Goal: Use online tool/utility: Utilize a website feature to perform a specific function

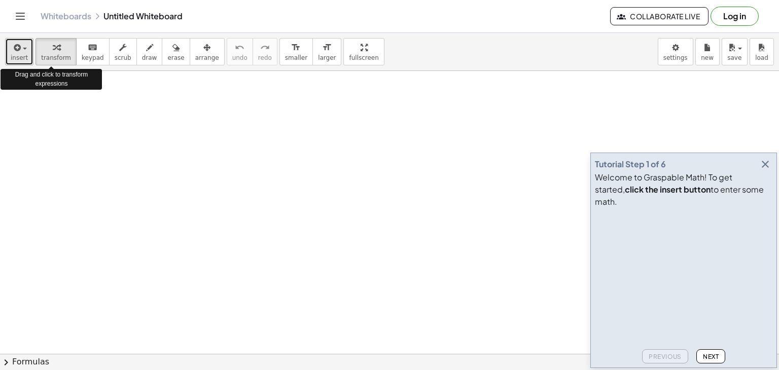
click at [18, 45] on icon "button" at bounding box center [16, 48] width 9 height 12
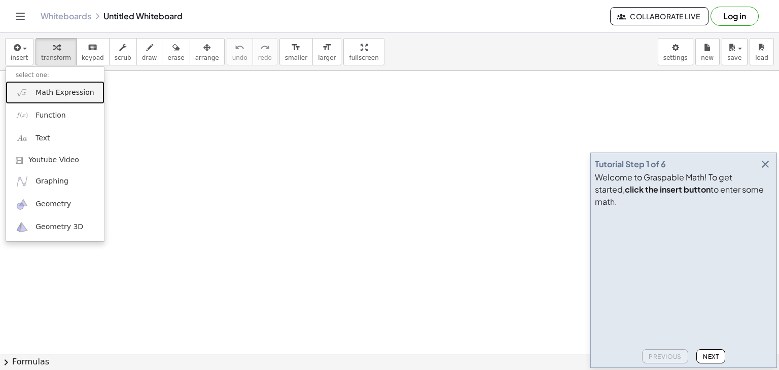
click at [38, 101] on link "Math Expression" at bounding box center [55, 92] width 99 height 23
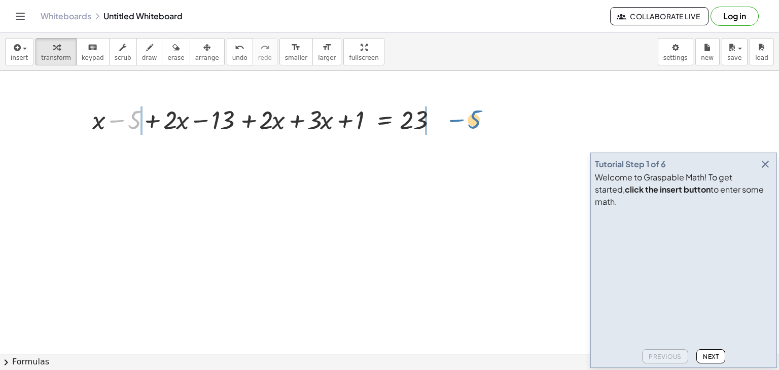
drag, startPoint x: 124, startPoint y: 118, endPoint x: 464, endPoint y: 118, distance: 339.9
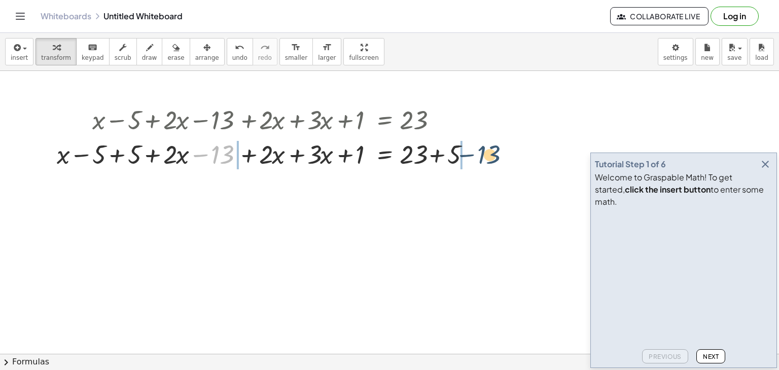
drag, startPoint x: 213, startPoint y: 153, endPoint x: 494, endPoint y: 153, distance: 280.6
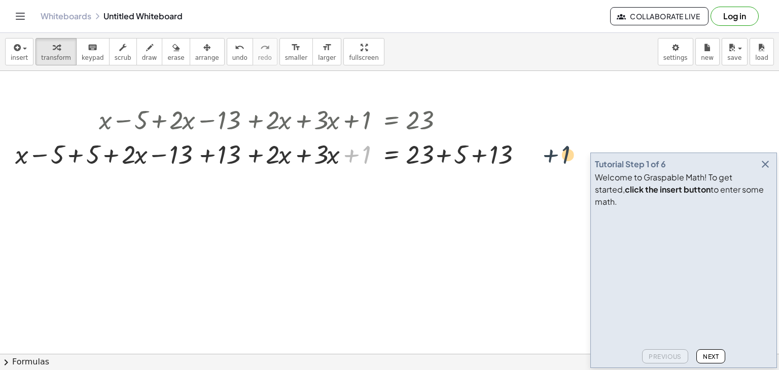
drag, startPoint x: 359, startPoint y: 158, endPoint x: 558, endPoint y: 159, distance: 198.9
drag, startPoint x: 352, startPoint y: 155, endPoint x: 536, endPoint y: 156, distance: 184.7
click at [536, 156] on div at bounding box center [274, 153] width 528 height 35
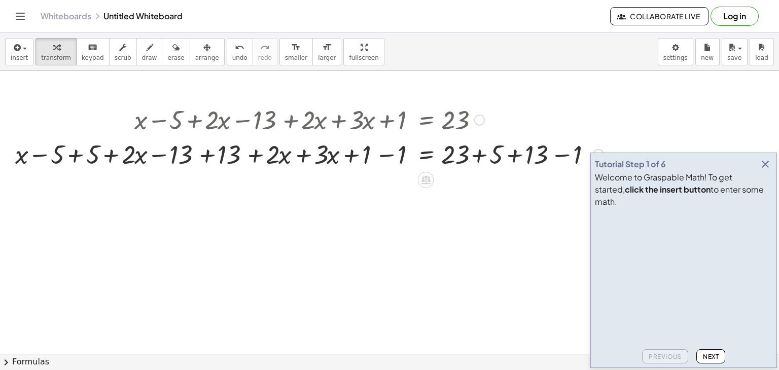
click at [74, 155] on div at bounding box center [309, 153] width 599 height 35
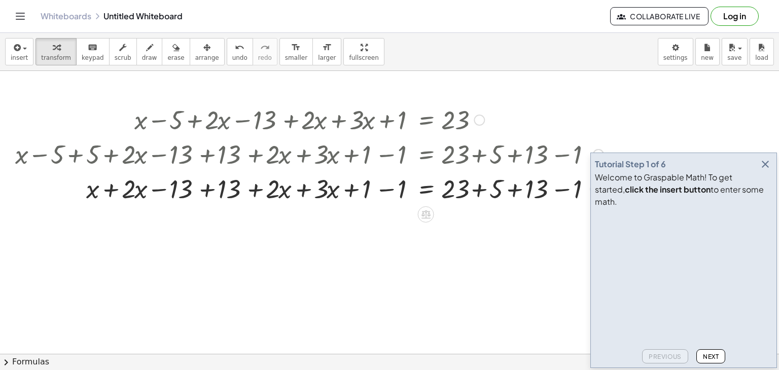
click at [201, 191] on div at bounding box center [309, 188] width 599 height 35
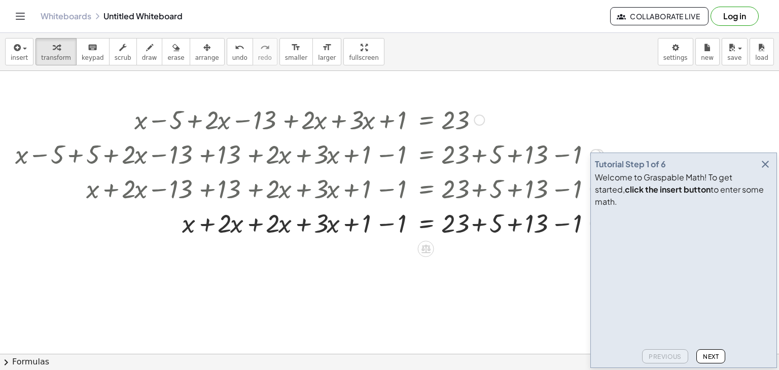
click at [384, 225] on div at bounding box center [309, 222] width 599 height 35
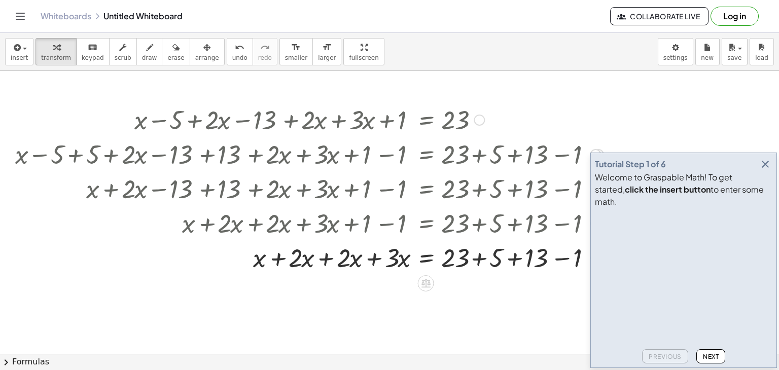
click at [482, 258] on div at bounding box center [309, 257] width 599 height 35
click at [480, 260] on div at bounding box center [309, 257] width 599 height 35
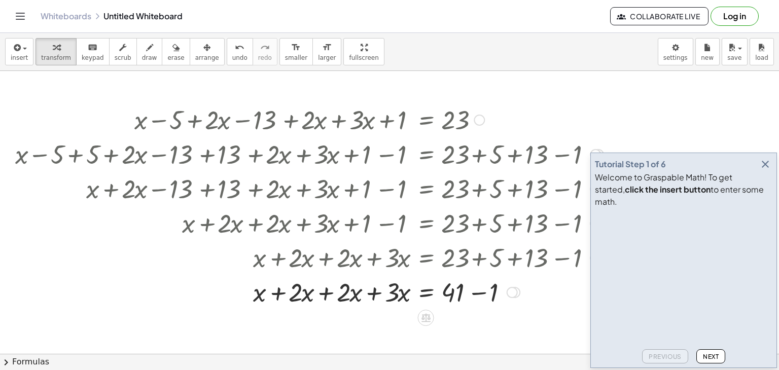
click at [487, 297] on div at bounding box center [309, 291] width 599 height 35
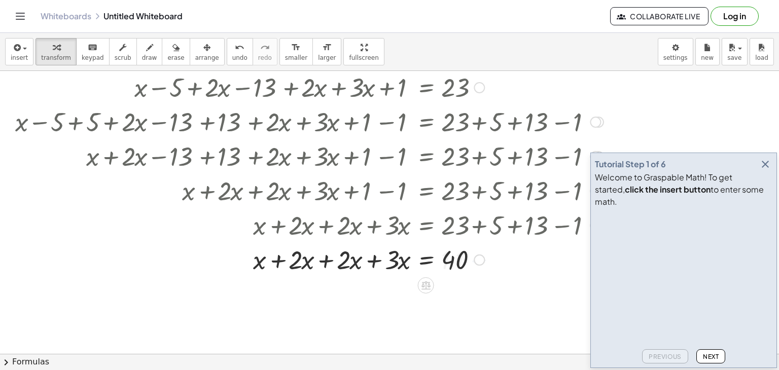
scroll to position [51, 0]
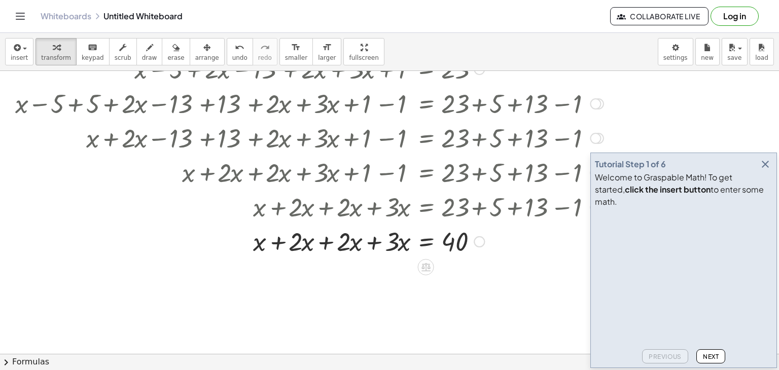
click at [373, 243] on div at bounding box center [309, 241] width 599 height 35
click at [322, 248] on div at bounding box center [309, 241] width 599 height 35
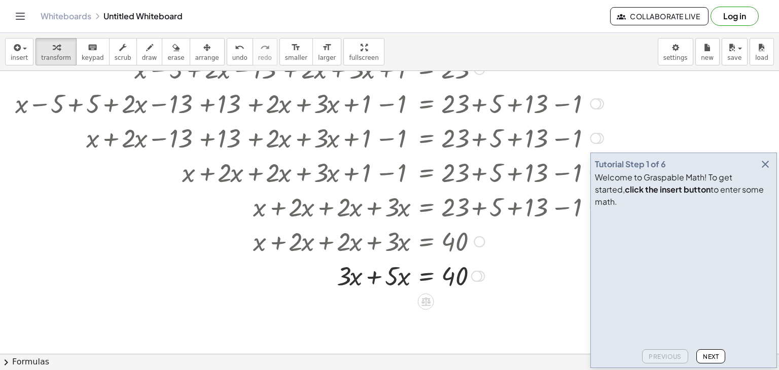
click at [371, 274] on div at bounding box center [309, 275] width 599 height 35
drag, startPoint x: 444, startPoint y: 277, endPoint x: 389, endPoint y: 283, distance: 55.7
click at [389, 283] on div at bounding box center [309, 275] width 599 height 35
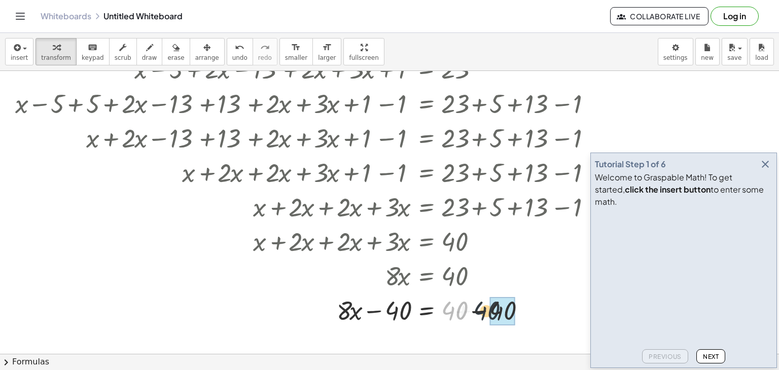
drag, startPoint x: 453, startPoint y: 312, endPoint x: 487, endPoint y: 312, distance: 33.5
click at [487, 312] on div at bounding box center [309, 310] width 599 height 35
click at [232, 55] on span "undo" at bounding box center [239, 57] width 15 height 7
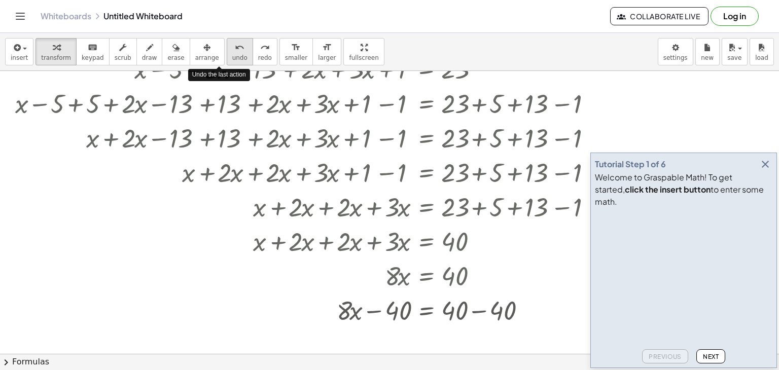
click at [232, 55] on span "undo" at bounding box center [239, 57] width 15 height 7
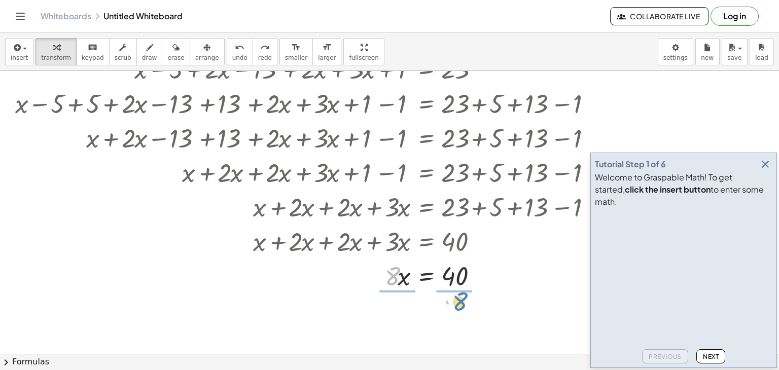
drag, startPoint x: 392, startPoint y: 277, endPoint x: 459, endPoint y: 301, distance: 71.4
click at [400, 320] on div at bounding box center [309, 318] width 599 height 51
click at [454, 319] on div at bounding box center [309, 318] width 599 height 51
click at [765, 170] on icon "button" at bounding box center [766, 164] width 12 height 12
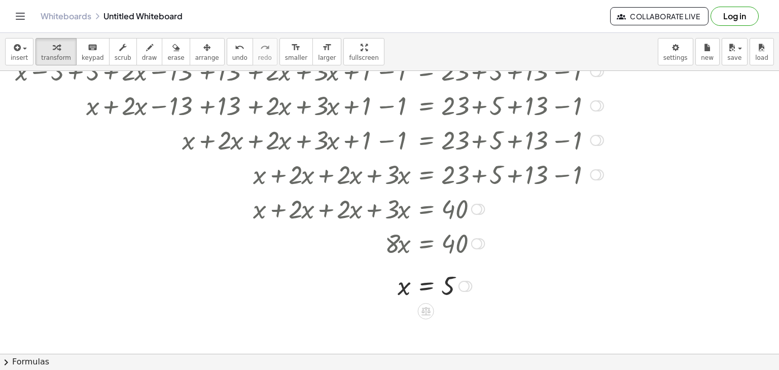
scroll to position [101, 0]
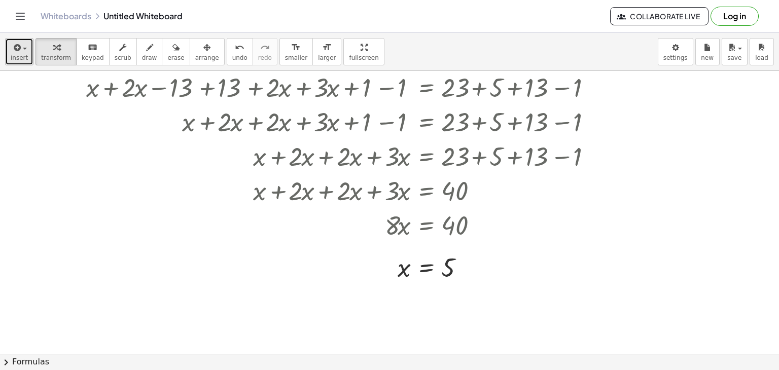
click at [26, 54] on button "insert" at bounding box center [19, 51] width 28 height 27
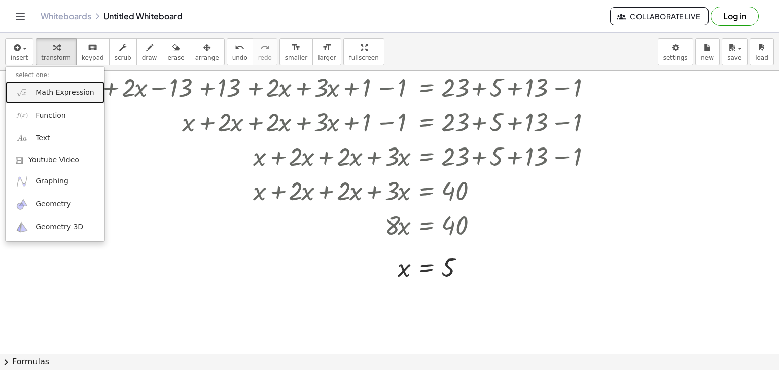
click at [54, 91] on span "Math Expression" at bounding box center [65, 93] width 58 height 10
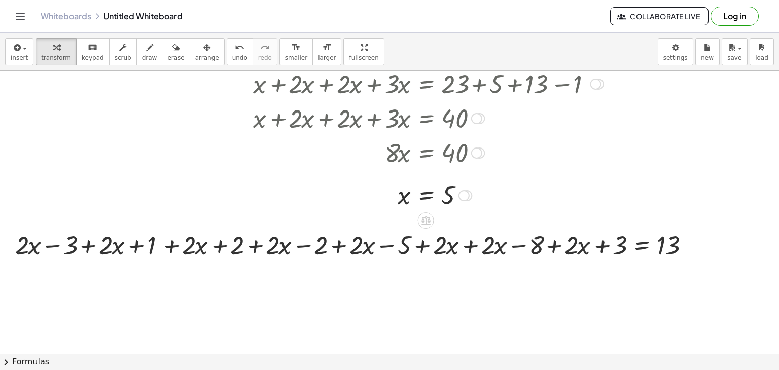
scroll to position [254, 0]
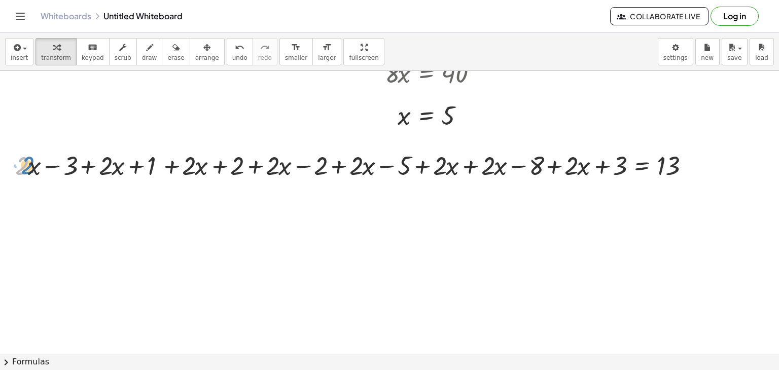
click at [24, 169] on div at bounding box center [357, 165] width 695 height 35
click at [22, 54] on span "insert" at bounding box center [19, 57] width 17 height 7
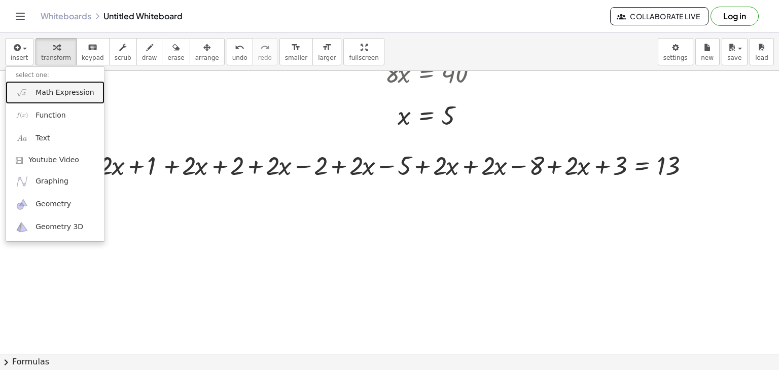
click at [72, 92] on span "Math Expression" at bounding box center [65, 93] width 58 height 10
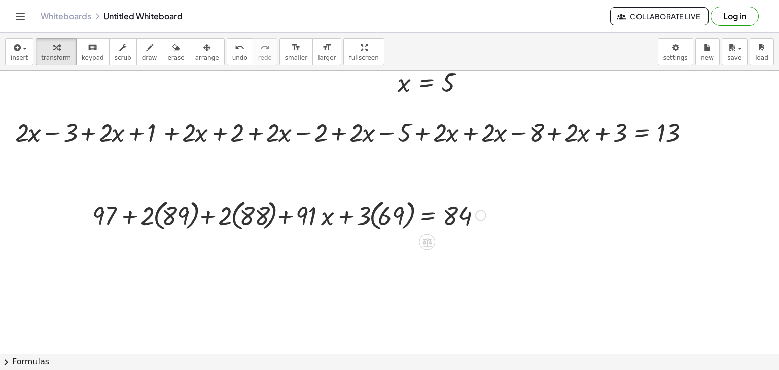
scroll to position [304, 0]
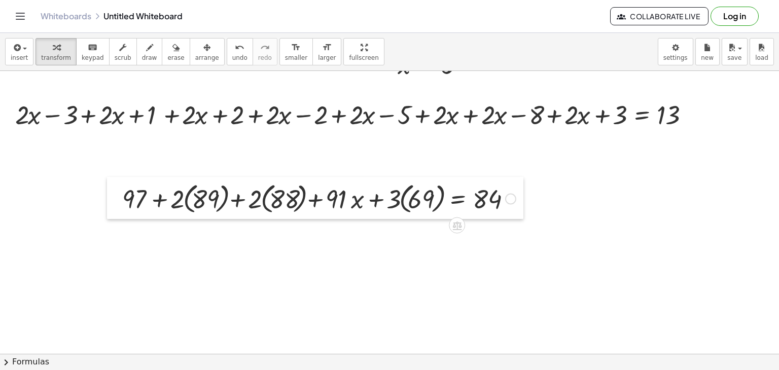
drag, startPoint x: 78, startPoint y: 196, endPoint x: 58, endPoint y: 196, distance: 20.3
click at [107, 196] on div at bounding box center [114, 198] width 15 height 42
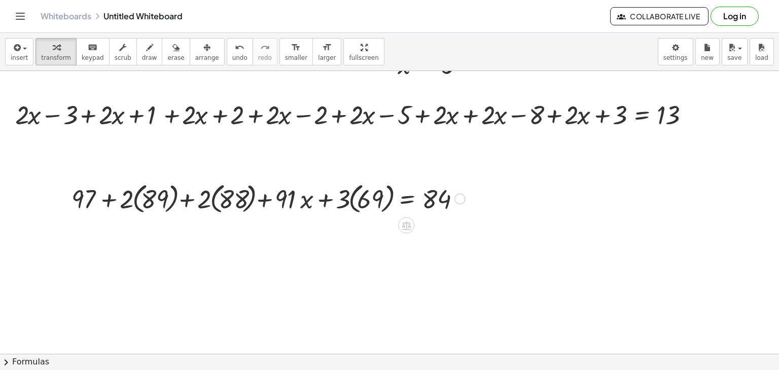
drag, startPoint x: 412, startPoint y: 196, endPoint x: 527, endPoint y: 208, distance: 115.7
click at [527, 208] on div at bounding box center [389, 83] width 779 height 632
click at [454, 197] on div at bounding box center [268, 198] width 404 height 37
click at [457, 197] on div at bounding box center [460, 198] width 11 height 11
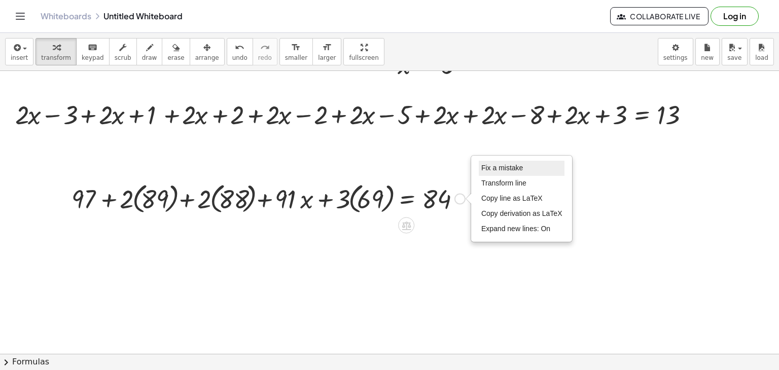
click at [517, 171] on span "Fix a mistake" at bounding box center [503, 168] width 42 height 8
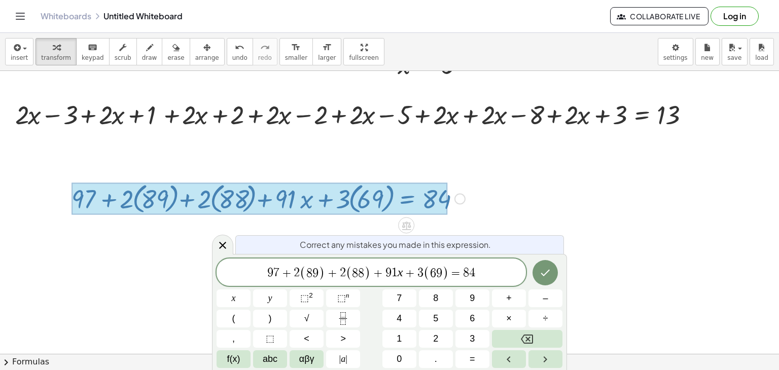
click at [497, 279] on span "9 7 + 2 ( 8 9 ) + 2 ( 8 8 ) + 9 1 x + 3 ( 6 9 ) = 8 4 ​" at bounding box center [372, 273] width 310 height 17
click at [449, 273] on span "=" at bounding box center [456, 273] width 15 height 12
click at [349, 318] on icon "Fraction" at bounding box center [343, 319] width 13 height 13
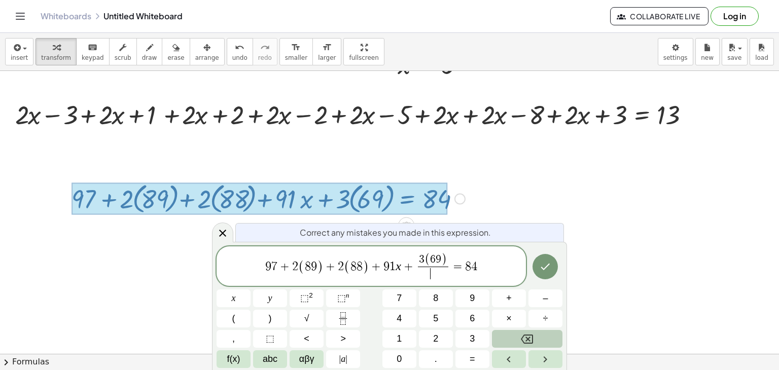
click at [522, 333] on icon "Backspace" at bounding box center [527, 339] width 12 height 12
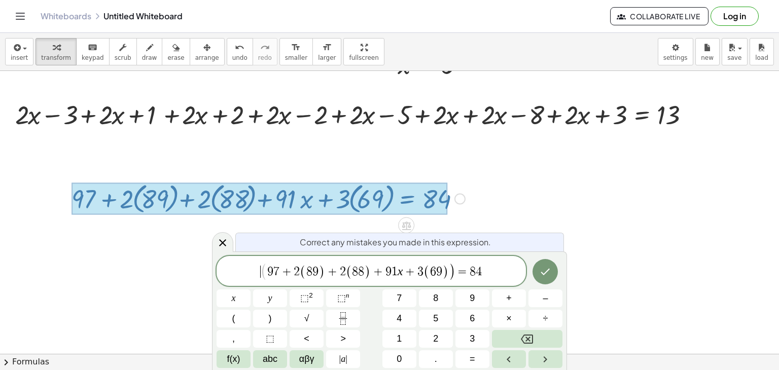
click at [255, 279] on span "​ ( 9 7 + 2 ( 8 9 ) + 2 ( 8 8 ) + 9 1 x + 3 ( 6 9 ) ) = 8 4" at bounding box center [372, 271] width 310 height 19
click at [456, 277] on span "=" at bounding box center [462, 272] width 15 height 12
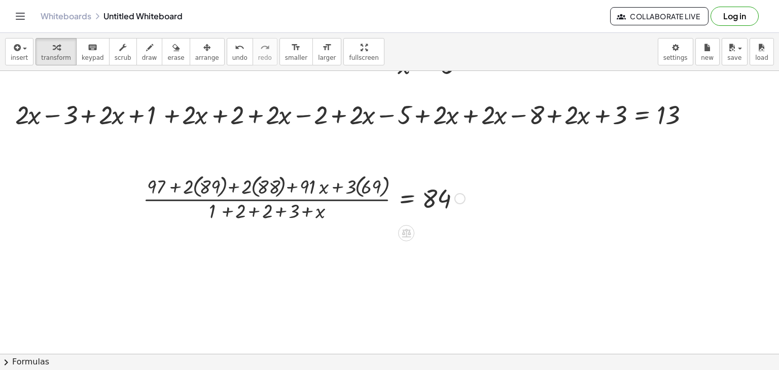
click at [193, 187] on div at bounding box center [304, 197] width 332 height 53
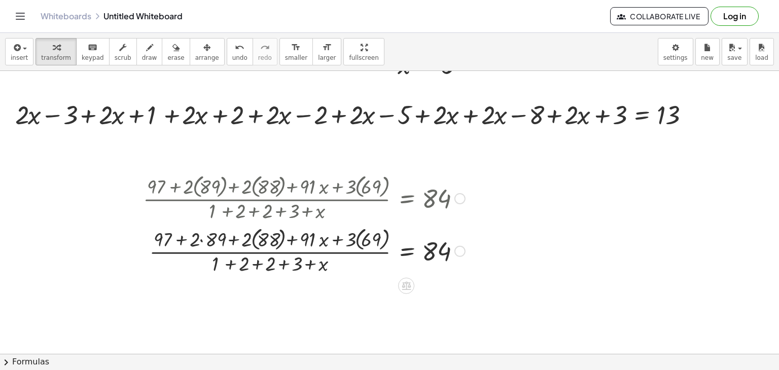
click at [255, 240] on div at bounding box center [304, 250] width 332 height 53
click at [355, 242] on div at bounding box center [304, 250] width 332 height 53
click at [357, 242] on div at bounding box center [304, 250] width 332 height 53
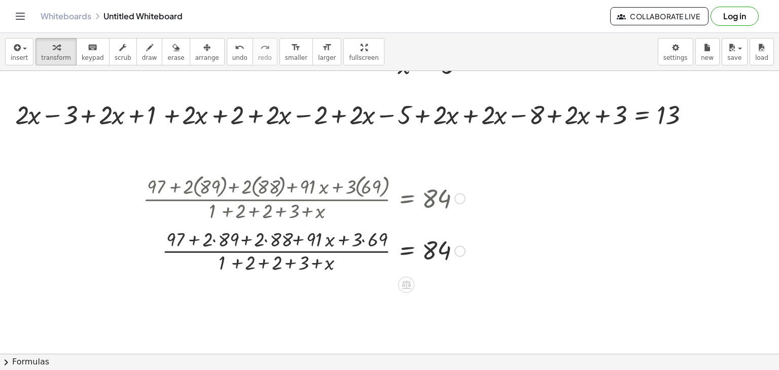
click at [215, 240] on div at bounding box center [304, 250] width 332 height 51
click at [271, 240] on div at bounding box center [304, 250] width 332 height 51
click at [365, 242] on div at bounding box center [304, 250] width 332 height 51
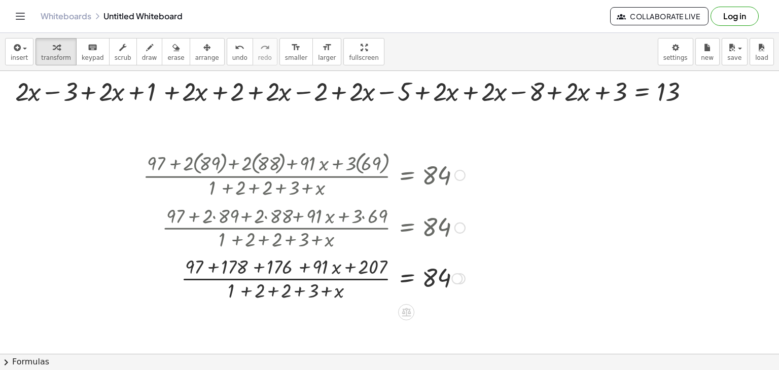
scroll to position [349, 0]
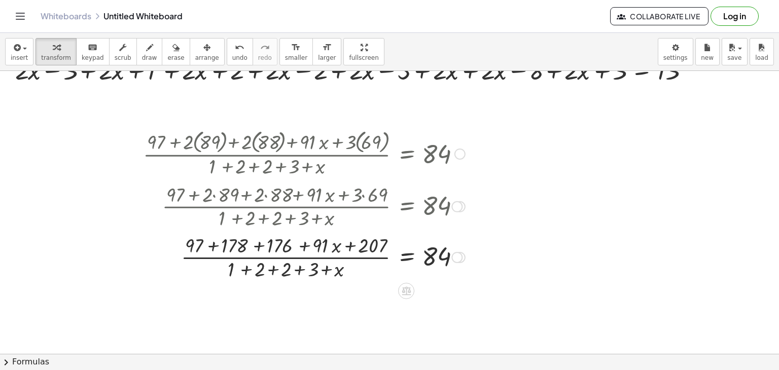
click at [246, 268] on div at bounding box center [304, 256] width 332 height 51
click at [270, 267] on div at bounding box center [304, 256] width 332 height 51
click at [276, 271] on div at bounding box center [304, 256] width 332 height 51
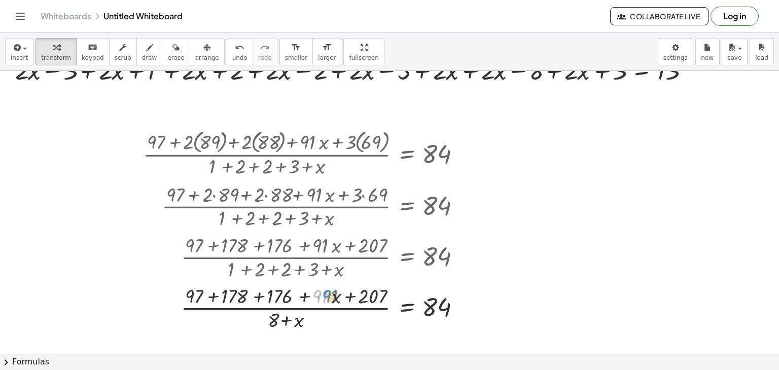
drag, startPoint x: 320, startPoint y: 295, endPoint x: 327, endPoint y: 295, distance: 7.1
click at [327, 295] on div at bounding box center [304, 307] width 332 height 51
drag, startPoint x: 304, startPoint y: 296, endPoint x: 364, endPoint y: 296, distance: 59.9
click at [364, 296] on div at bounding box center [304, 307] width 332 height 51
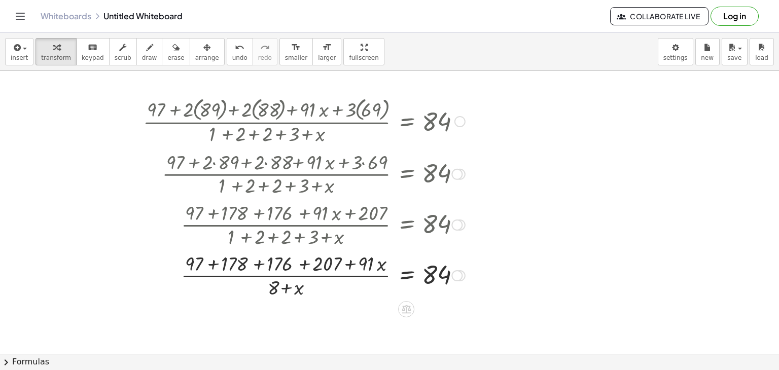
scroll to position [400, 0]
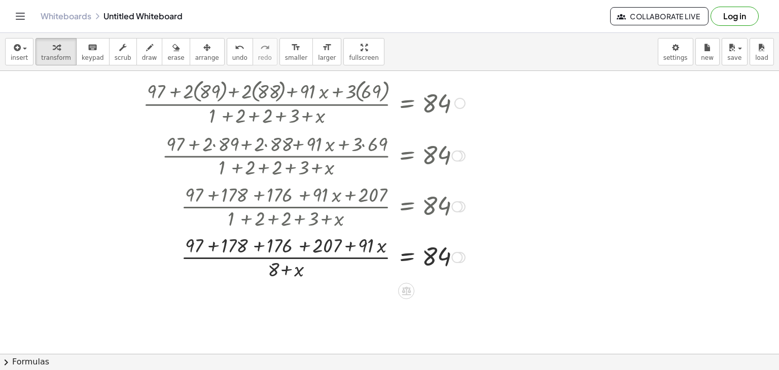
click at [213, 248] on div at bounding box center [304, 256] width 332 height 51
click at [406, 104] on div "· ( + 97 + · 2 · ( 89 ) + · 2 · ( 88 ) + · 91 · x + · 3 · ( 69 ) ) · ( + 1 + 2 …" at bounding box center [406, 104] width 0 height 0
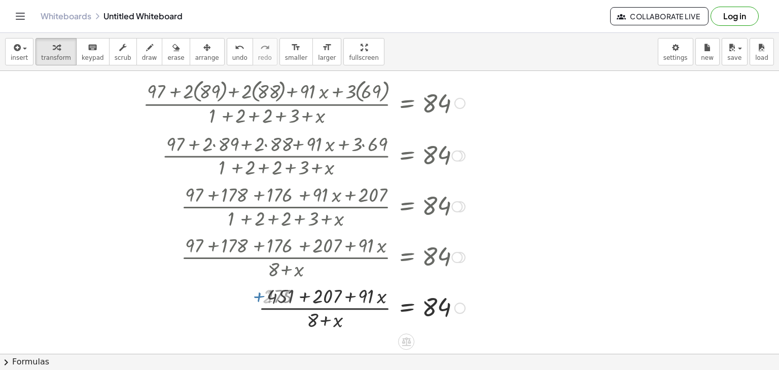
click at [304, 297] on div at bounding box center [304, 307] width 332 height 51
drag, startPoint x: 335, startPoint y: 319, endPoint x: 436, endPoint y: 323, distance: 101.1
click at [436, 323] on div at bounding box center [304, 307] width 332 height 51
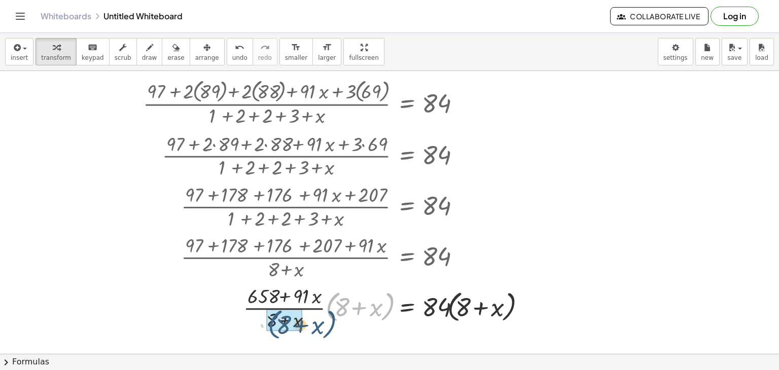
drag, startPoint x: 329, startPoint y: 307, endPoint x: 257, endPoint y: 324, distance: 73.5
click at [257, 324] on div at bounding box center [336, 307] width 397 height 51
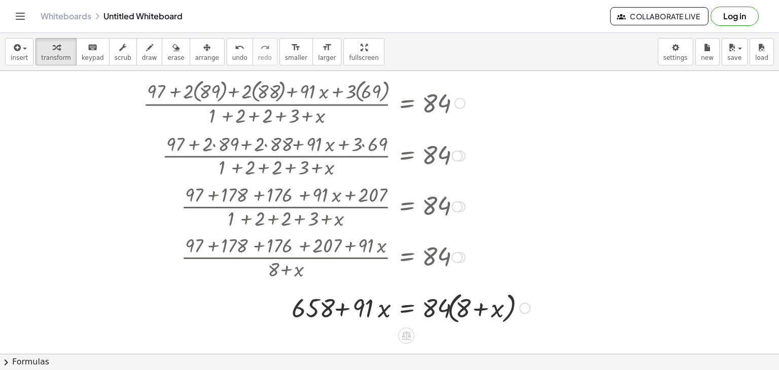
click at [451, 311] on div at bounding box center [336, 307] width 397 height 39
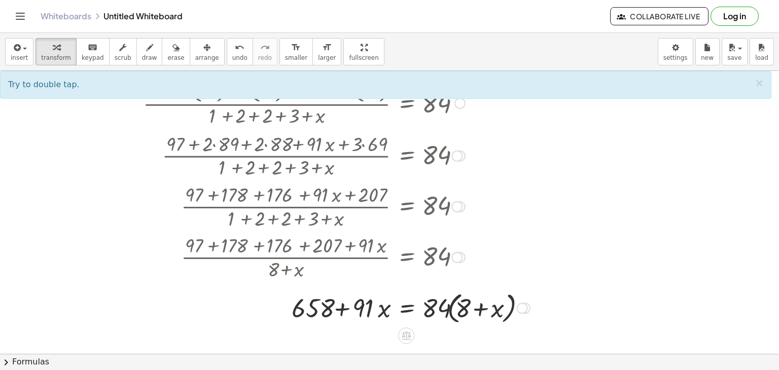
click at [450, 311] on div at bounding box center [336, 307] width 397 height 39
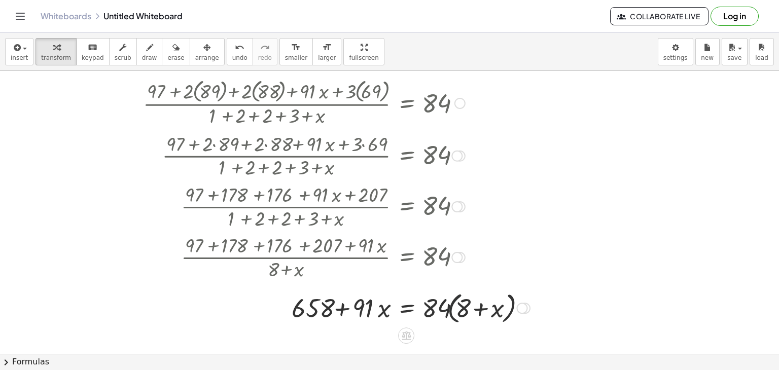
click at [450, 311] on div at bounding box center [336, 307] width 397 height 39
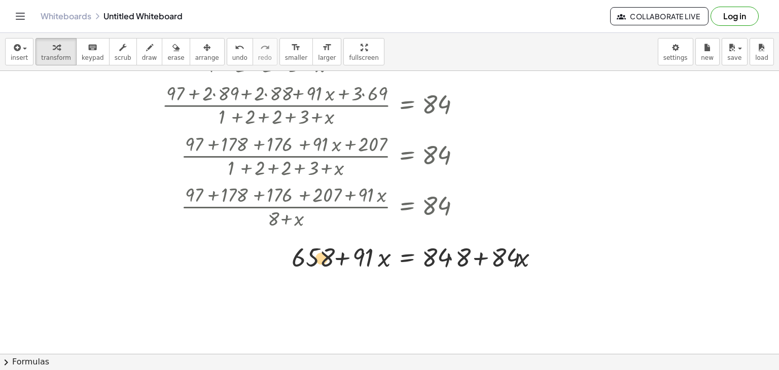
drag, startPoint x: 320, startPoint y: 263, endPoint x: 331, endPoint y: 264, distance: 10.7
click at [331, 264] on div at bounding box center [345, 256] width 414 height 35
drag, startPoint x: 476, startPoint y: 260, endPoint x: 347, endPoint y: 260, distance: 129.4
click at [347, 260] on div at bounding box center [345, 256] width 414 height 35
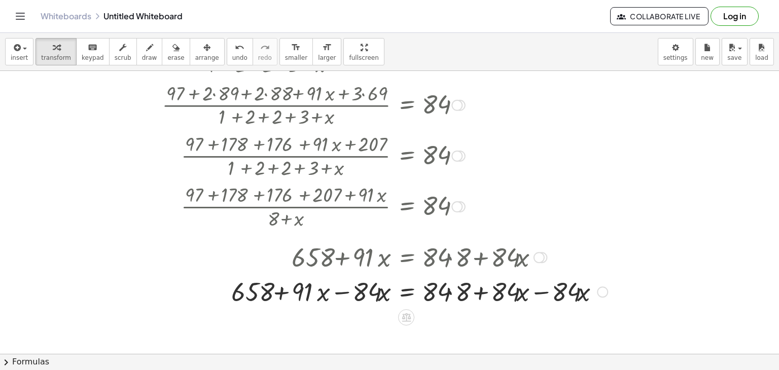
click at [343, 291] on div at bounding box center [375, 291] width 475 height 35
click at [541, 295] on div at bounding box center [375, 291] width 475 height 35
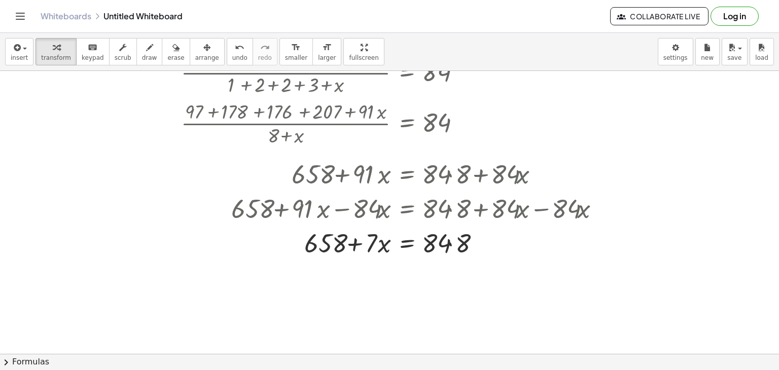
scroll to position [552, 0]
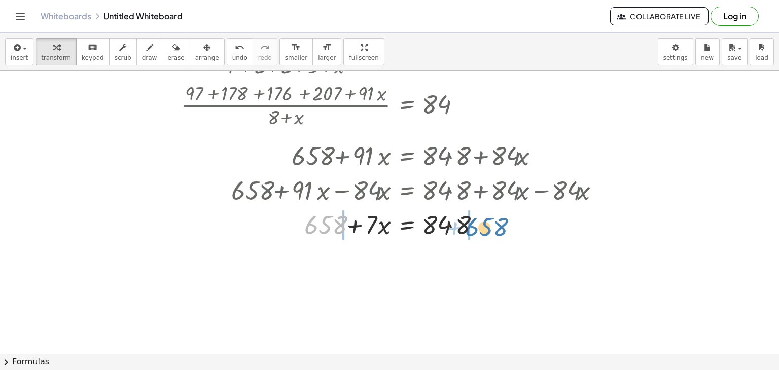
drag, startPoint x: 321, startPoint y: 230, endPoint x: 497, endPoint y: 232, distance: 176.6
click at [497, 232] on div at bounding box center [375, 224] width 475 height 35
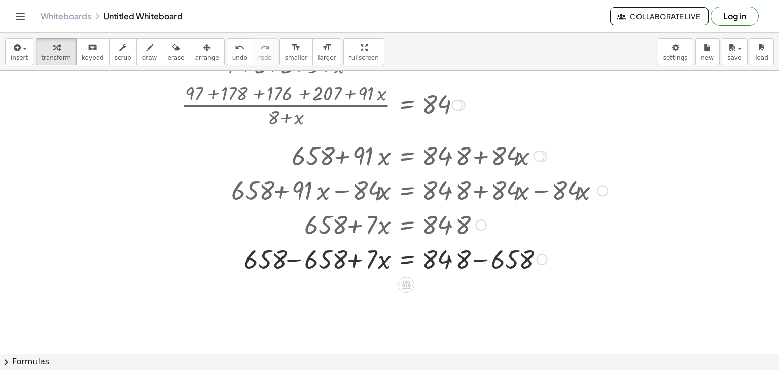
click at [294, 263] on div at bounding box center [375, 259] width 475 height 35
click at [480, 263] on div at bounding box center [375, 259] width 475 height 35
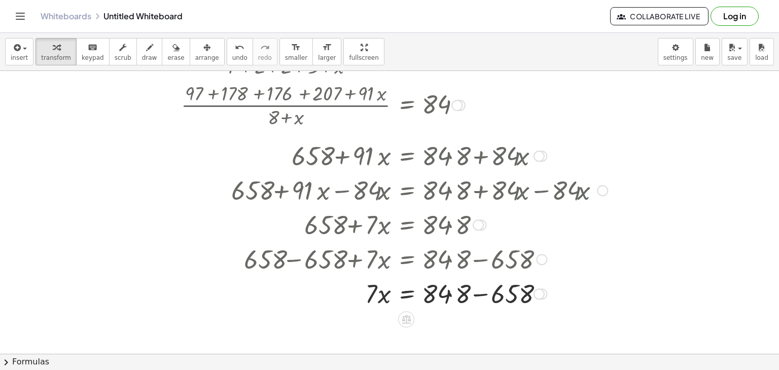
click at [479, 294] on div at bounding box center [375, 293] width 475 height 35
click at [479, 296] on div at bounding box center [375, 293] width 475 height 35
click at [482, 295] on div at bounding box center [375, 293] width 475 height 35
click at [480, 295] on div at bounding box center [375, 293] width 475 height 35
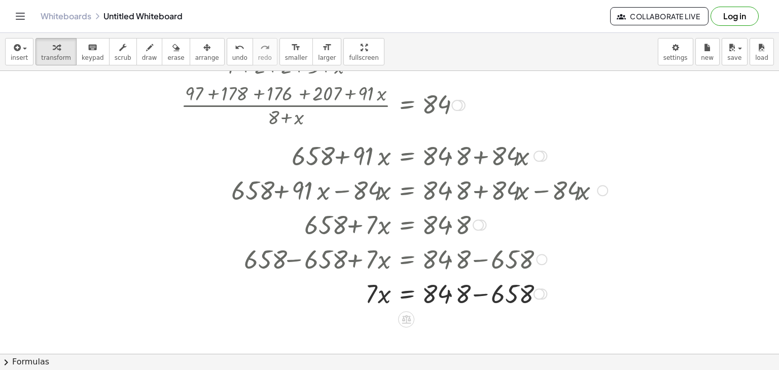
click at [479, 297] on div at bounding box center [375, 293] width 475 height 35
click at [484, 296] on div at bounding box center [375, 293] width 475 height 35
click at [10, 47] on button "insert" at bounding box center [19, 51] width 28 height 27
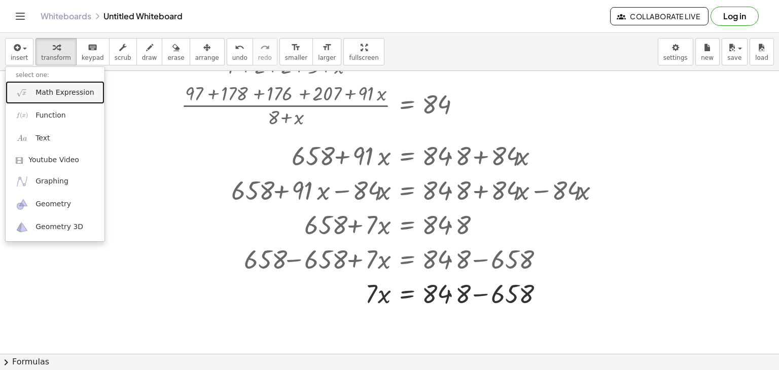
click at [48, 98] on link "Math Expression" at bounding box center [55, 92] width 99 height 23
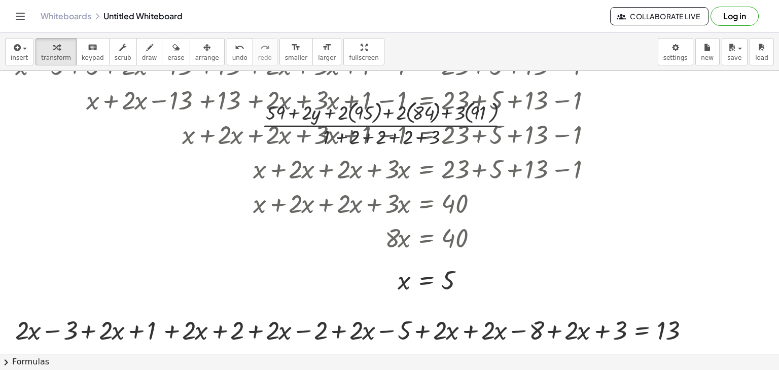
scroll to position [0, 0]
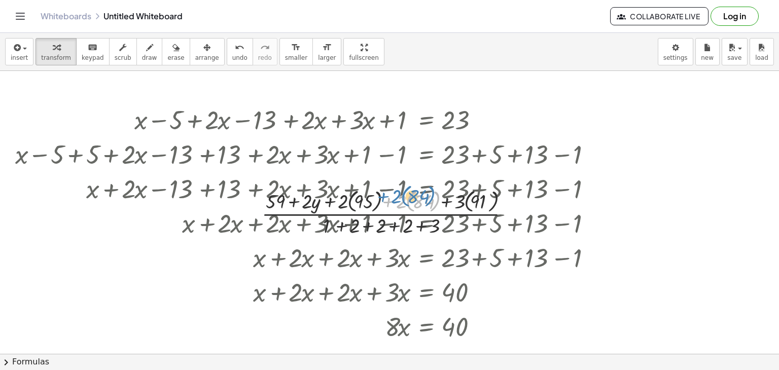
drag, startPoint x: 385, startPoint y: 208, endPoint x: 379, endPoint y: 203, distance: 7.7
click at [379, 203] on div at bounding box center [390, 212] width 266 height 53
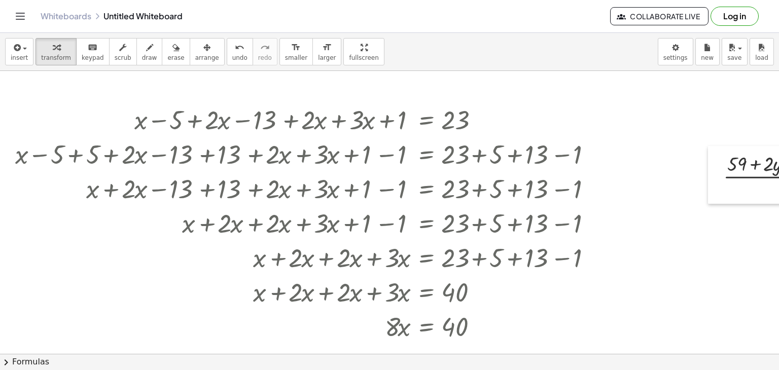
drag, startPoint x: 260, startPoint y: 223, endPoint x: 701, endPoint y: 200, distance: 441.0
click at [723, 185] on div at bounding box center [715, 175] width 15 height 58
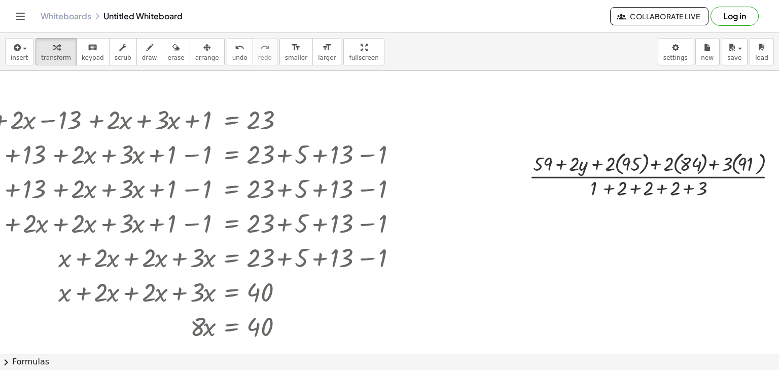
scroll to position [0, 218]
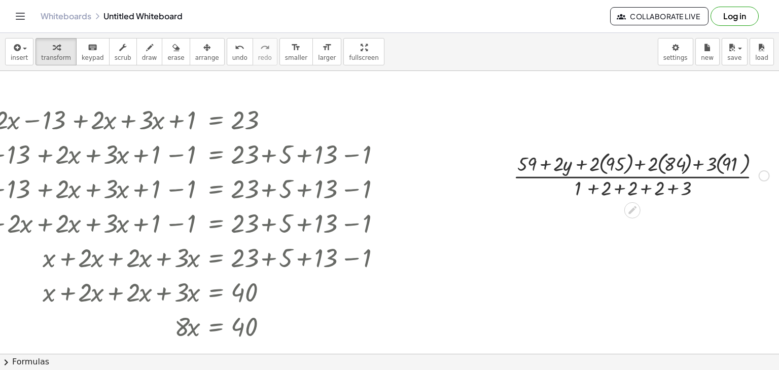
click at [759, 179] on div at bounding box center [764, 175] width 11 height 11
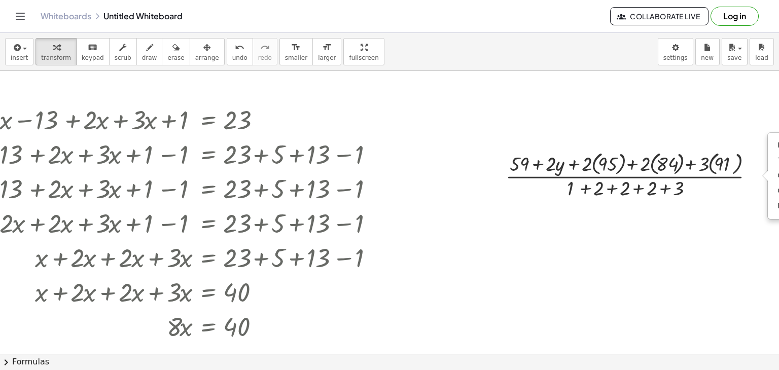
scroll to position [0, 316]
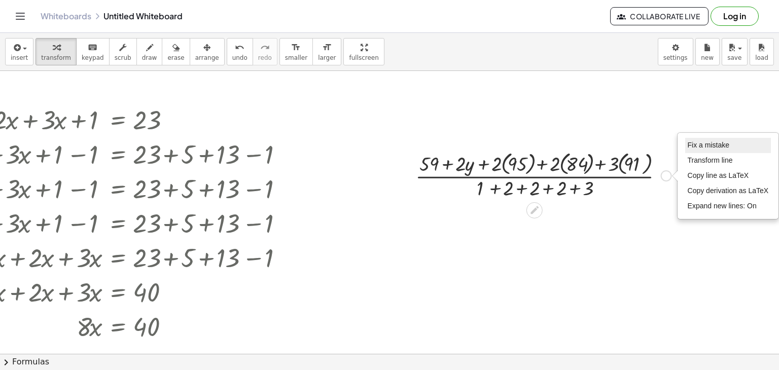
click at [722, 142] on li "Fix a mistake" at bounding box center [728, 145] width 86 height 15
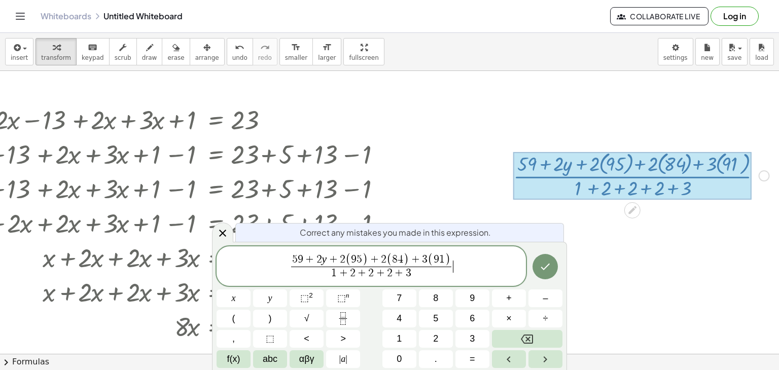
scroll to position [0, 218]
click at [463, 273] on span "5 9 + 2 y + 2 ( 9 5 ) + 2 ( 8 4 ) + 3 ( 9 1 ) 1 + 2 + 2 + 2 + 3 ​ ​" at bounding box center [372, 267] width 310 height 29
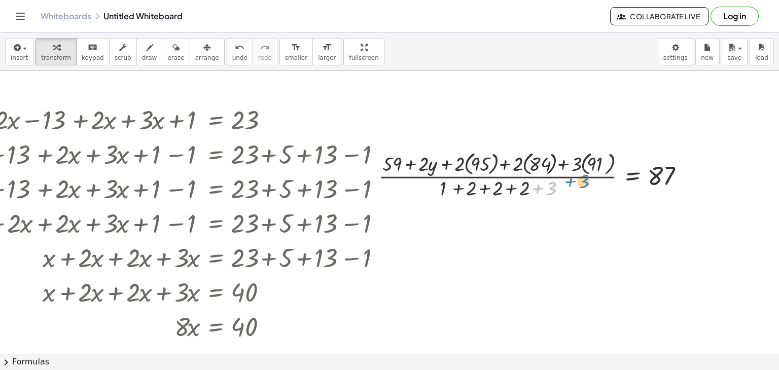
drag, startPoint x: 538, startPoint y: 197, endPoint x: 548, endPoint y: 199, distance: 10.3
click at [552, 199] on div at bounding box center [534, 175] width 323 height 53
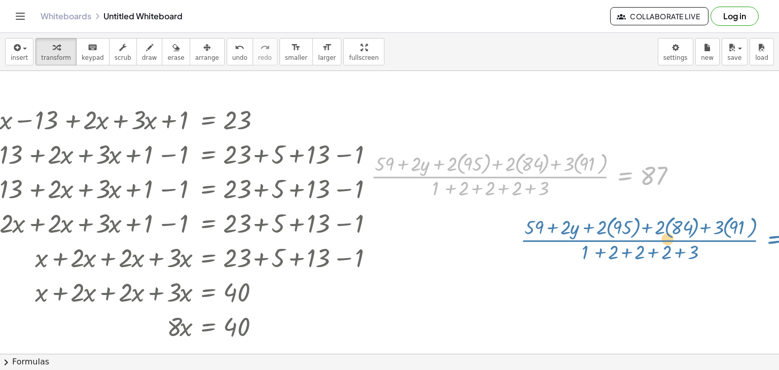
drag, startPoint x: 629, startPoint y: 195, endPoint x: 779, endPoint y: 257, distance: 162.2
click at [779, 257] on div "+ x − 5 + · 2 · x − 13 + · 2 · x + · 3 · x + 1 = 23 + x − 5 + 5 + · 2 · x − 13 …" at bounding box center [389, 212] width 779 height 283
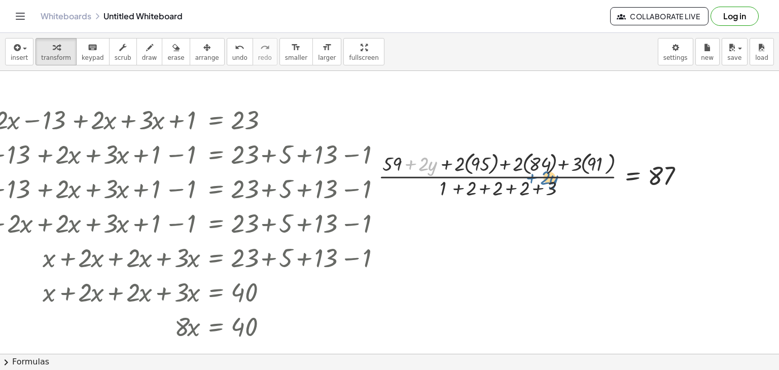
drag, startPoint x: 398, startPoint y: 191, endPoint x: 409, endPoint y: 190, distance: 10.7
click at [409, 191] on div at bounding box center [534, 175] width 323 height 53
drag, startPoint x: 404, startPoint y: 195, endPoint x: 422, endPoint y: 195, distance: 17.8
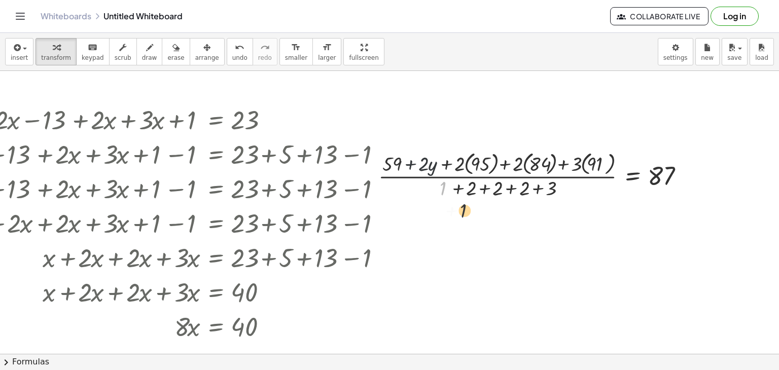
drag, startPoint x: 405, startPoint y: 197, endPoint x: 424, endPoint y: 218, distance: 27.7
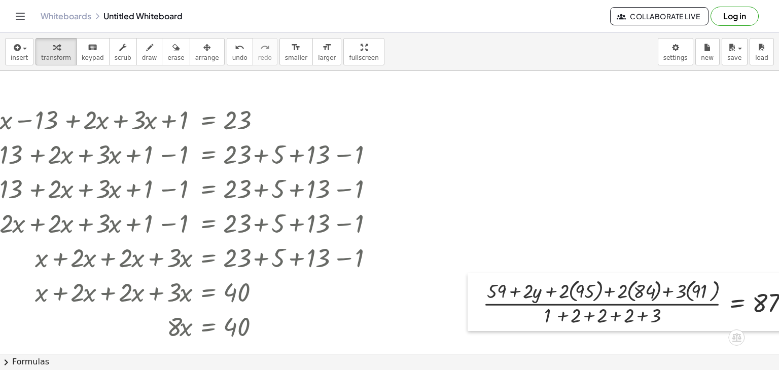
drag, startPoint x: 359, startPoint y: 185, endPoint x: 498, endPoint y: 312, distance: 188.2
click at [483, 312] on div at bounding box center [475, 302] width 15 height 58
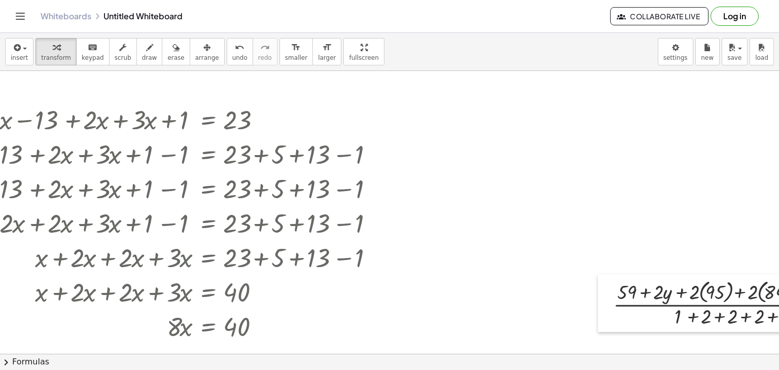
drag, startPoint x: 498, startPoint y: 312, endPoint x: 627, endPoint y: 312, distance: 129.4
click at [613, 312] on div at bounding box center [605, 303] width 15 height 58
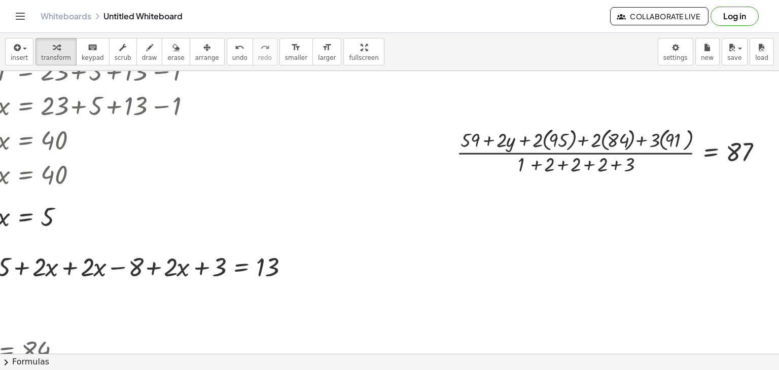
scroll to position [101, 408]
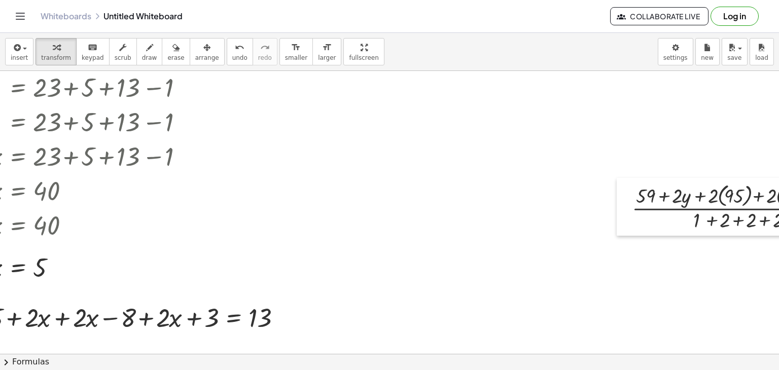
drag, startPoint x: 445, startPoint y: 224, endPoint x: 634, endPoint y: 232, distance: 188.9
click at [632, 230] on div at bounding box center [624, 207] width 15 height 58
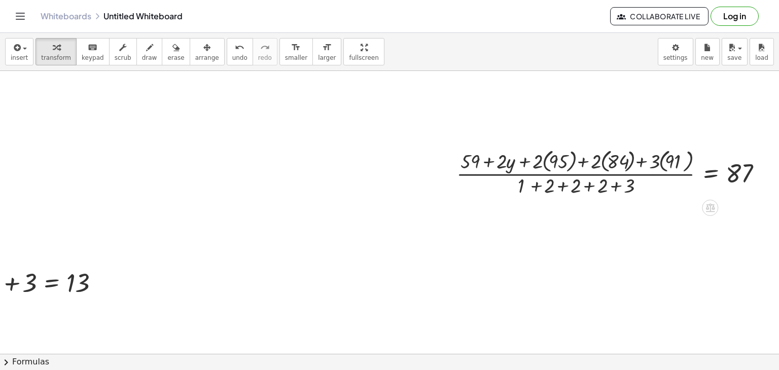
scroll to position [152, 598]
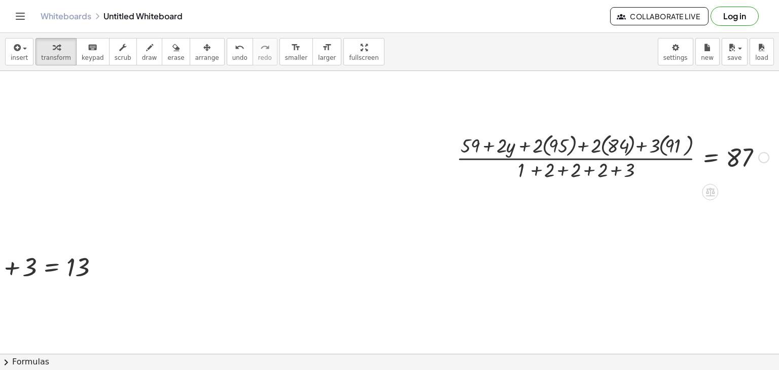
click at [537, 147] on div at bounding box center [613, 156] width 323 height 53
click at [597, 147] on div at bounding box center [616, 156] width 317 height 53
click at [661, 151] on div at bounding box center [613, 156] width 323 height 53
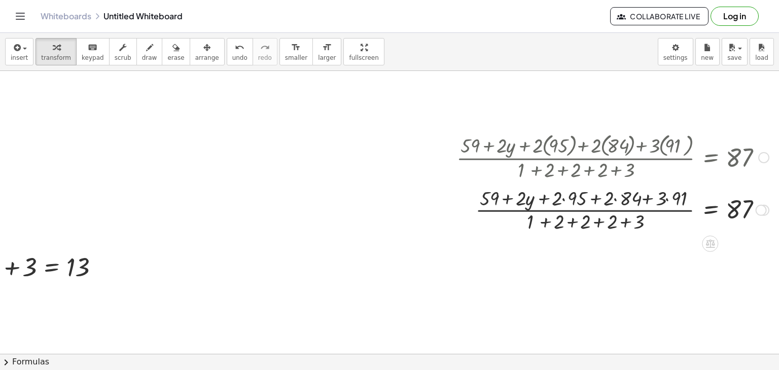
click at [556, 199] on div at bounding box center [613, 209] width 323 height 51
click at [611, 199] on div at bounding box center [613, 209] width 323 height 51
click at [666, 198] on div at bounding box center [613, 209] width 323 height 51
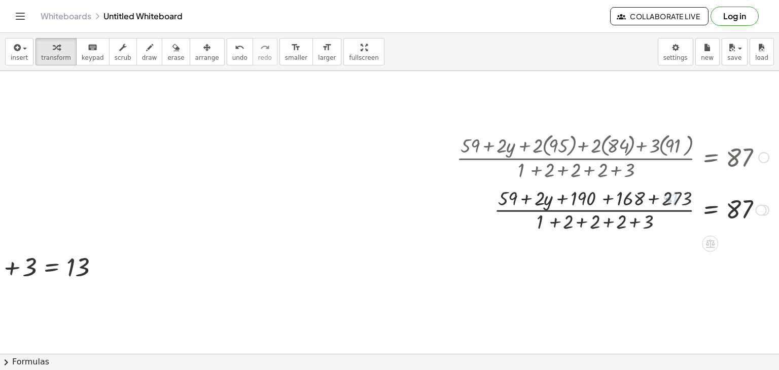
click at [551, 224] on div at bounding box center [613, 209] width 323 height 51
click at [577, 226] on div at bounding box center [613, 209] width 323 height 51
click at [587, 224] on div at bounding box center [613, 209] width 323 height 51
click at [593, 224] on div at bounding box center [613, 209] width 323 height 51
click at [506, 199] on div at bounding box center [613, 209] width 323 height 51
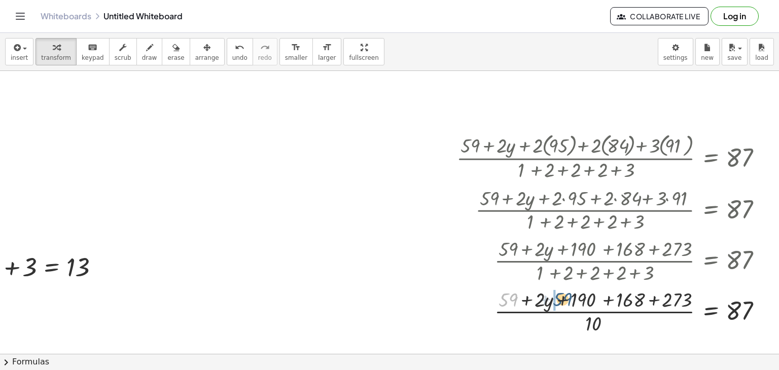
drag, startPoint x: 501, startPoint y: 299, endPoint x: 557, endPoint y: 299, distance: 55.3
click at [557, 299] on div at bounding box center [613, 311] width 323 height 51
click at [558, 302] on div at bounding box center [613, 311] width 323 height 51
click at [593, 300] on div at bounding box center [613, 311] width 323 height 51
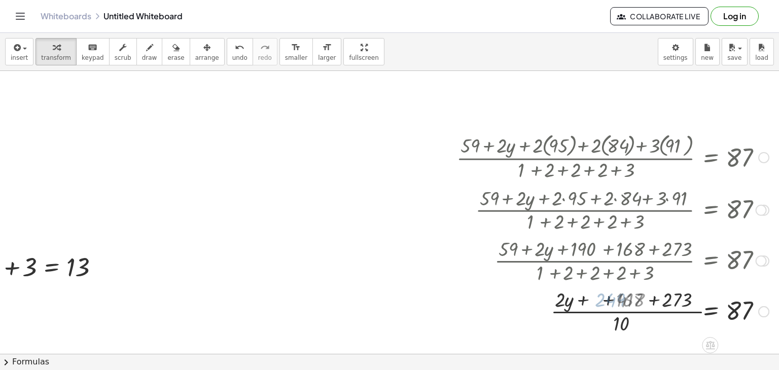
click at [644, 301] on div at bounding box center [613, 311] width 323 height 51
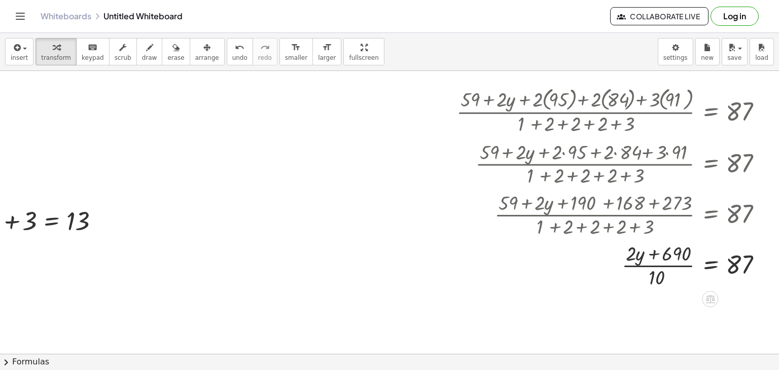
scroll to position [254, 598]
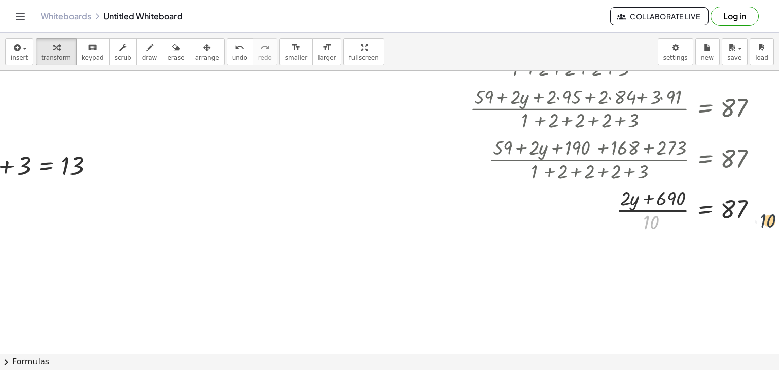
drag, startPoint x: 650, startPoint y: 223, endPoint x: 772, endPoint y: 222, distance: 121.3
click at [772, 222] on div "+ x − 5 + · 2 · x − 13 + · 2 · x + · 3 · x + 1 = 23 + x − 5 + 5 + · 2 · x − 13 …" at bounding box center [389, 212] width 779 height 283
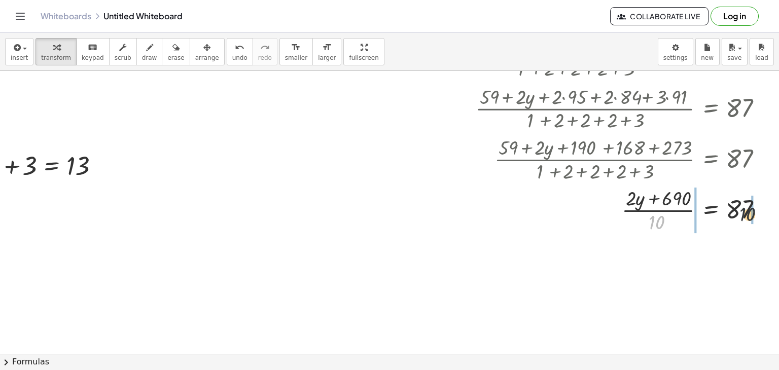
drag, startPoint x: 647, startPoint y: 222, endPoint x: 747, endPoint y: 214, distance: 100.8
click at [747, 214] on div at bounding box center [613, 209] width 323 height 51
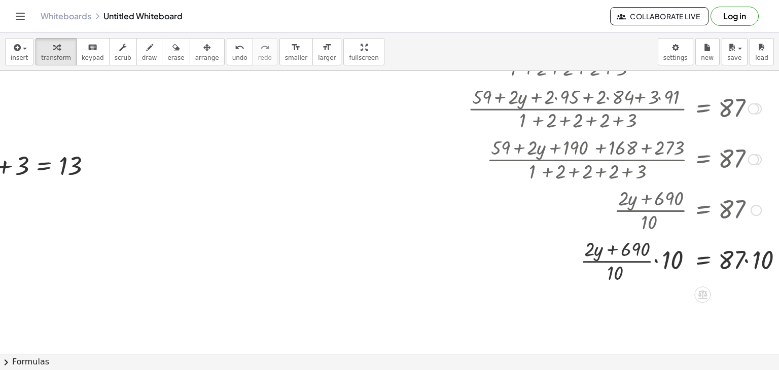
click at [748, 262] on div at bounding box center [622, 260] width 357 height 51
drag, startPoint x: 661, startPoint y: 262, endPoint x: 631, endPoint y: 273, distance: 32.1
click at [703, 56] on div "· ( + 59 + · 2 · y + · 2 · ( 95 ) + · 2 · ( 84 ) + · 3 · ( 91 ) ) · ( + 1 + 2 +…" at bounding box center [703, 56] width 0 height 0
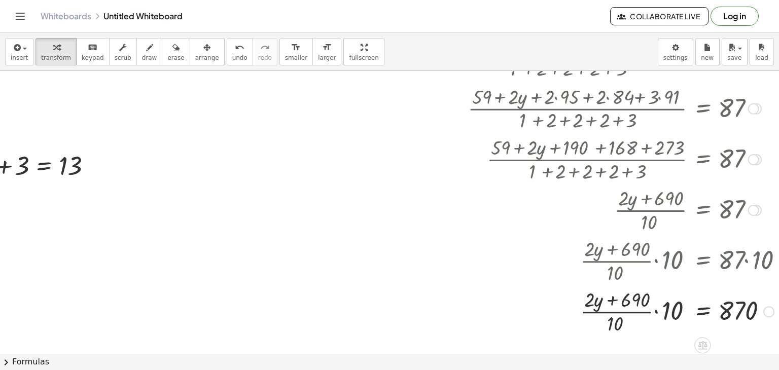
click at [659, 313] on div at bounding box center [622, 311] width 357 height 51
click at [668, 303] on div at bounding box center [622, 311] width 357 height 54
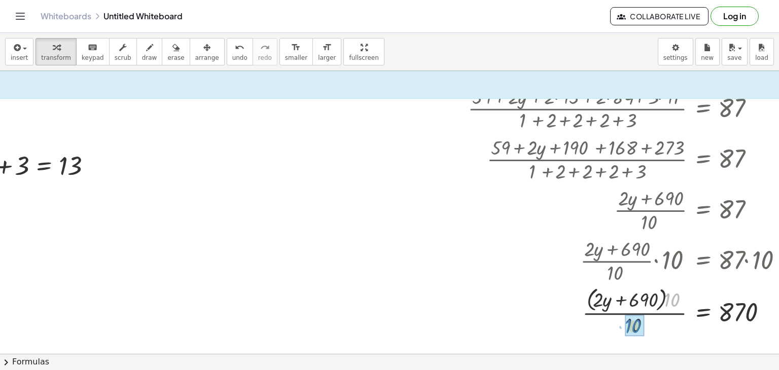
drag, startPoint x: 670, startPoint y: 298, endPoint x: 630, endPoint y: 325, distance: 47.6
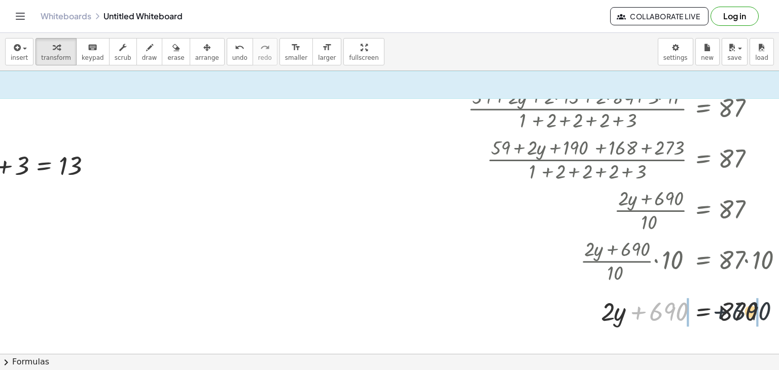
drag, startPoint x: 647, startPoint y: 315, endPoint x: 736, endPoint y: 315, distance: 88.8
click at [736, 315] on div at bounding box center [622, 311] width 357 height 35
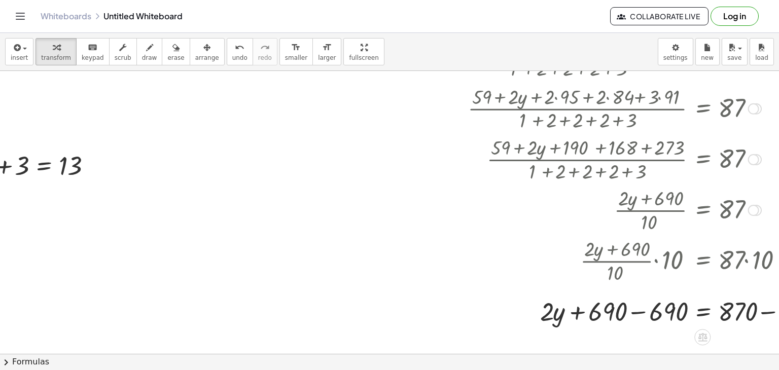
click at [763, 314] on div at bounding box center [642, 311] width 396 height 35
click at [645, 315] on div at bounding box center [622, 311] width 357 height 35
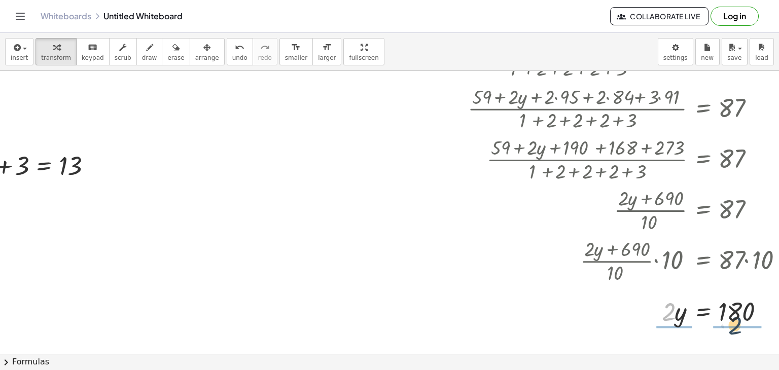
drag, startPoint x: 684, startPoint y: 319, endPoint x: 739, endPoint y: 331, distance: 55.8
click at [673, 312] on div at bounding box center [622, 311] width 357 height 51
click at [736, 313] on div at bounding box center [622, 311] width 357 height 51
